Goal: Task Accomplishment & Management: Complete application form

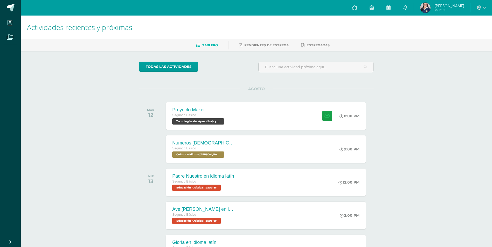
drag, startPoint x: 0, startPoint y: 0, endPoint x: 446, endPoint y: 7, distance: 445.6
click at [446, 7] on span "[PERSON_NAME]" at bounding box center [449, 5] width 30 height 5
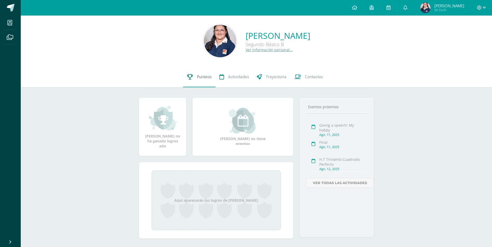
click at [211, 77] on link "Punteos" at bounding box center [199, 77] width 32 height 21
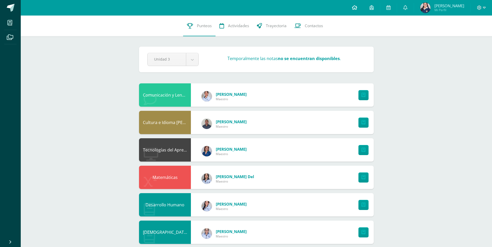
click at [363, 12] on link at bounding box center [354, 8] width 18 height 16
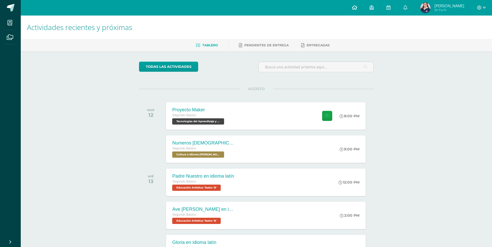
click at [363, 7] on link at bounding box center [354, 8] width 18 height 16
click at [359, 10] on link at bounding box center [354, 8] width 18 height 16
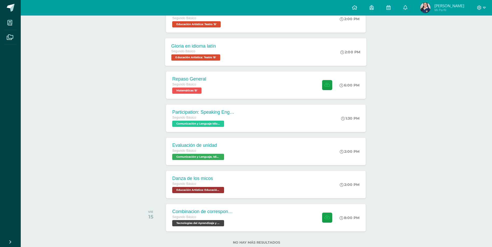
scroll to position [211, 0]
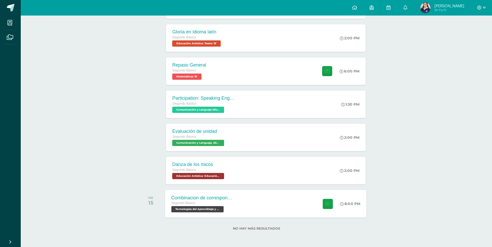
click at [263, 197] on div "Combinacion de correspondencia Segundo Básico Tecnologías del Aprendizaje y la …" at bounding box center [265, 204] width 201 height 28
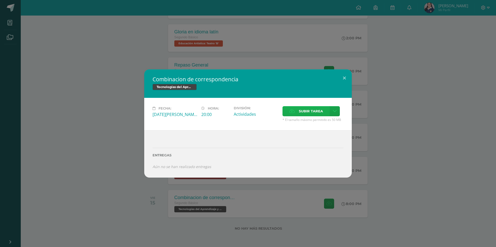
click at [326, 110] on label "Subir tarea" at bounding box center [305, 111] width 47 height 10
click at [0, 0] on input "Subir tarea" at bounding box center [0, 0] width 0 height 0
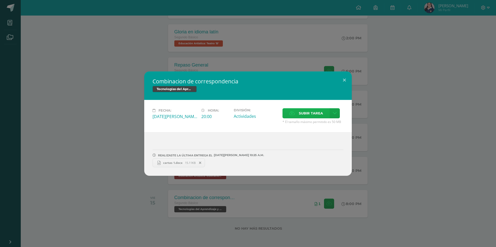
click at [310, 113] on span "Subir tarea" at bounding box center [311, 114] width 24 height 10
click at [0, 0] on input "Subir tarea" at bounding box center [0, 0] width 0 height 0
click at [308, 109] on span "Subir tarea" at bounding box center [311, 114] width 24 height 10
click at [0, 0] on input "Subir tarea" at bounding box center [0, 0] width 0 height 0
click at [345, 80] on button at bounding box center [344, 81] width 15 height 18
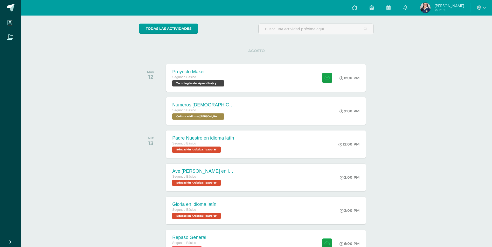
scroll to position [0, 0]
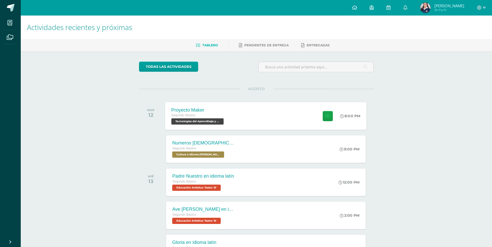
click at [280, 110] on div "Proyecto Maker Segundo Básico Tecnologías del Aprendizaje y la Comunicación 'B'…" at bounding box center [265, 116] width 201 height 28
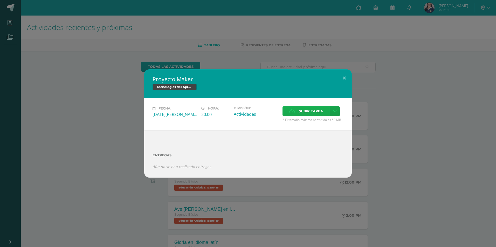
click at [291, 112] on icon at bounding box center [291, 111] width 5 height 3
click at [0, 0] on input "Subir tarea" at bounding box center [0, 0] width 0 height 0
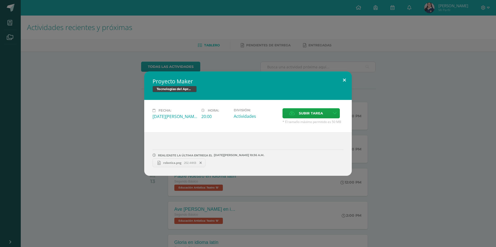
click at [341, 79] on button at bounding box center [344, 81] width 15 height 18
